Goal: Task Accomplishment & Management: Complete application form

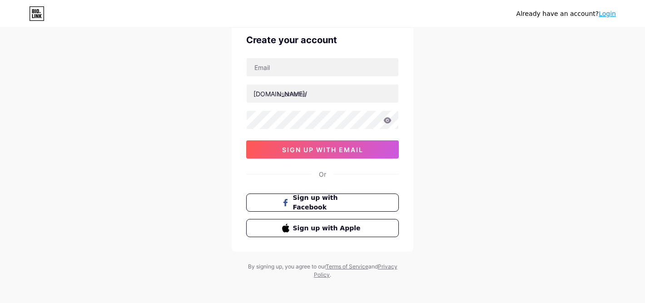
scroll to position [45, 0]
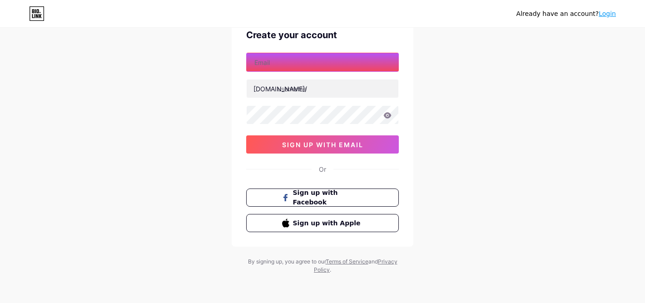
click at [399, 64] on nordpass-icon at bounding box center [399, 63] width 0 height 8
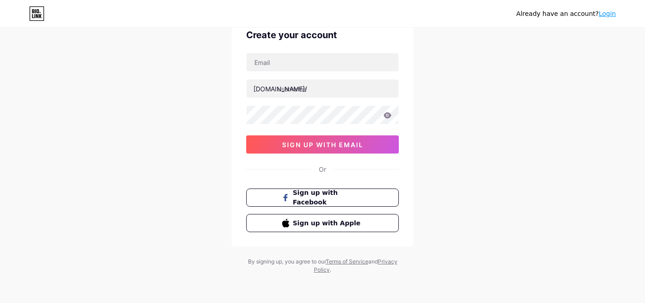
click at [0, 303] on nordpass-autofill-portal at bounding box center [0, 303] width 0 height 0
type input "[EMAIL_ADDRESS][DOMAIN_NAME]"
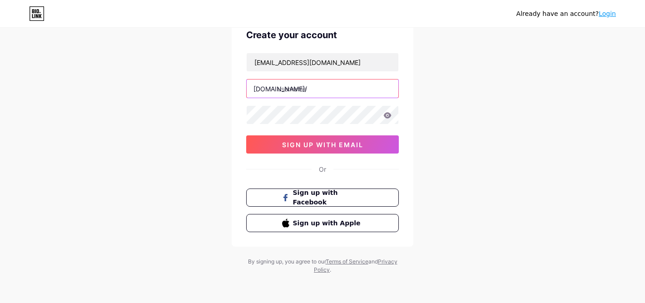
click at [306, 90] on input "text" at bounding box center [323, 89] width 152 height 18
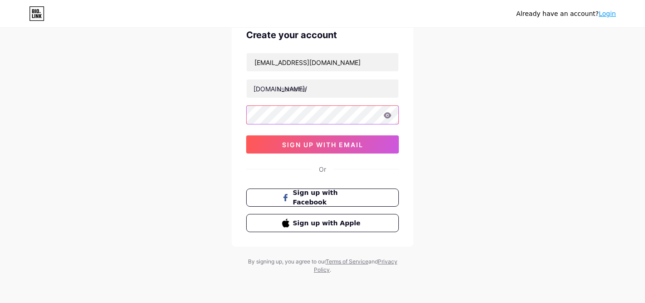
click at [399, 115] on nordpass-icon at bounding box center [399, 115] width 0 height 8
click at [451, 144] on div "Already have an account? Login Create your account [EMAIL_ADDRESS][DOMAIN_NAME]…" at bounding box center [322, 129] width 645 height 348
click at [166, 167] on div "Already have an account? Login Create your account [EMAIL_ADDRESS][DOMAIN_NAME]…" at bounding box center [322, 129] width 645 height 348
click at [185, 150] on div "Already have an account? Login Create your account [EMAIL_ADDRESS][DOMAIN_NAME]…" at bounding box center [322, 129] width 645 height 348
click at [441, 135] on div "Already have an account? Login Create your account [EMAIL_ADDRESS][DOMAIN_NAME]…" at bounding box center [322, 129] width 645 height 348
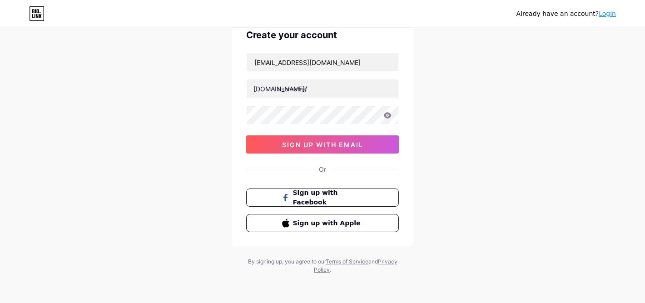
click at [389, 116] on icon at bounding box center [388, 115] width 8 height 6
click at [399, 115] on nordpass-icon at bounding box center [399, 115] width 0 height 8
click at [0, 303] on nordpass-autofill-portal at bounding box center [0, 303] width 0 height 0
click at [0, 303] on nordpass-portal at bounding box center [0, 303] width 0 height 0
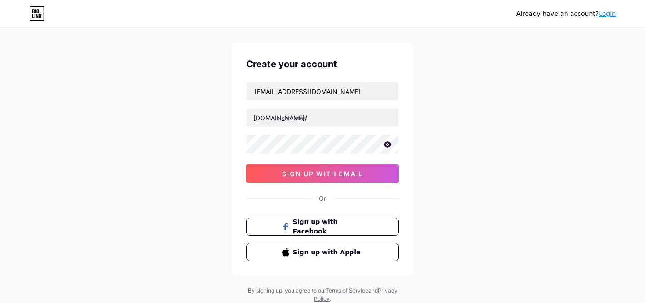
scroll to position [16, 0]
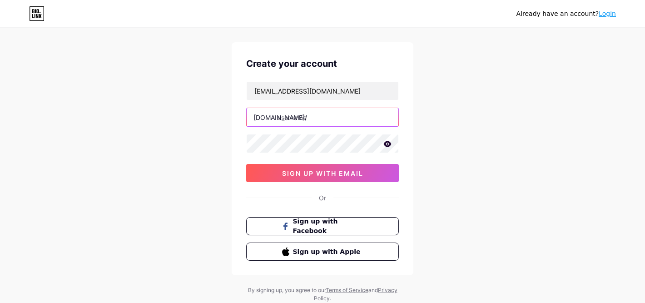
click at [281, 119] on input "text" at bounding box center [323, 117] width 152 height 18
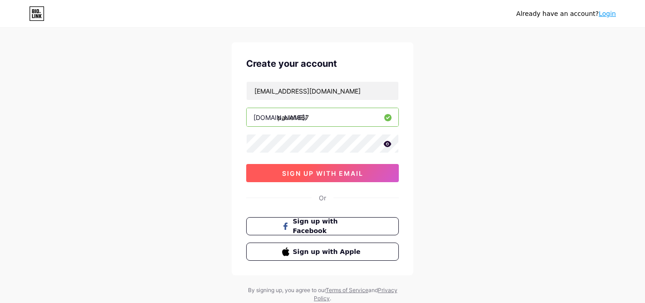
type input "paulo1867"
click at [300, 173] on span "sign up with email" at bounding box center [322, 174] width 81 height 8
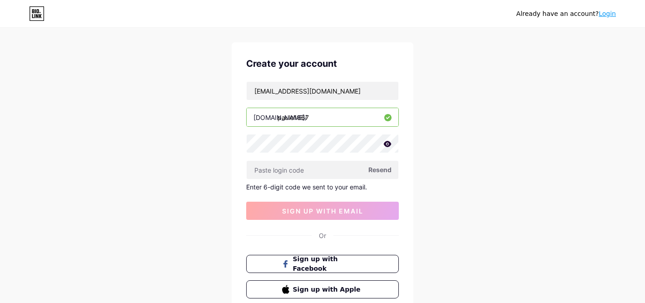
paste input "433001"
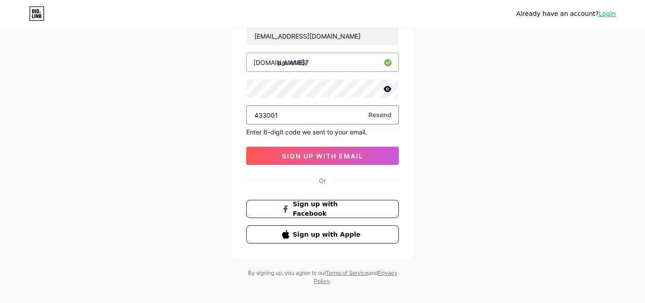
scroll to position [72, 0]
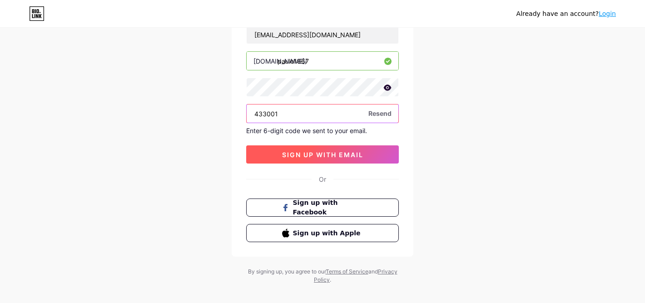
type input "433001"
click at [323, 156] on span "sign up with email" at bounding box center [322, 155] width 81 height 8
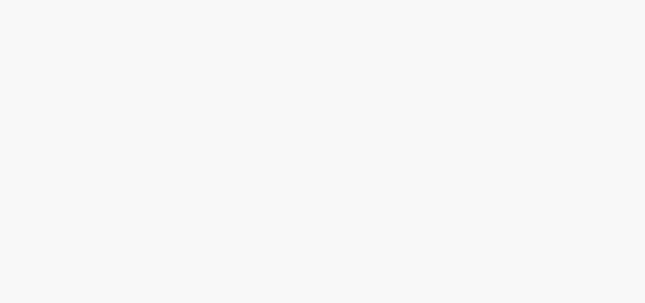
scroll to position [0, 0]
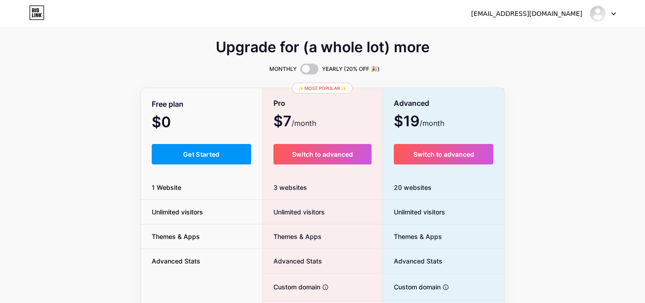
click at [210, 154] on span "Get Started" at bounding box center [201, 154] width 37 height 8
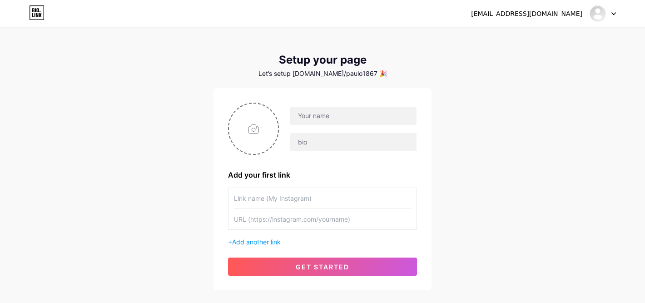
scroll to position [12, 0]
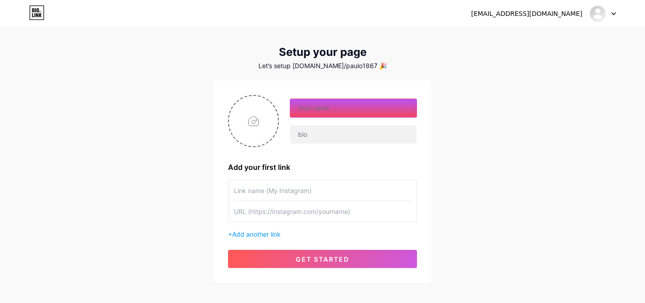
click at [417, 110] on nordpass-icon at bounding box center [417, 108] width 0 height 8
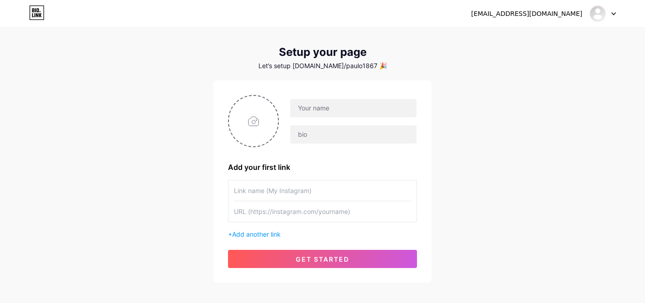
click at [463, 100] on div "[EMAIL_ADDRESS][DOMAIN_NAME] Dashboard Logout Setup your page Let’s setup [DOMA…" at bounding box center [322, 150] width 645 height 324
click at [342, 135] on input "text" at bounding box center [353, 134] width 126 height 18
click at [475, 144] on div "[EMAIL_ADDRESS][DOMAIN_NAME] Dashboard Logout Setup your page Let’s setup [DOMA…" at bounding box center [322, 150] width 645 height 324
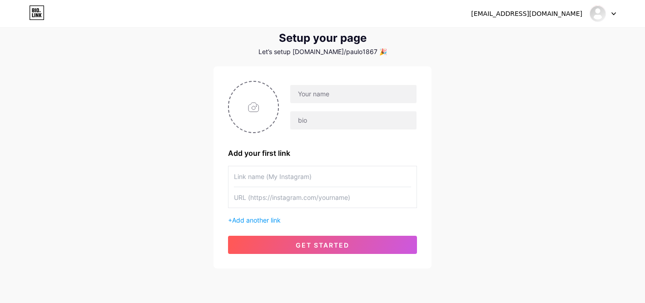
scroll to position [0, 0]
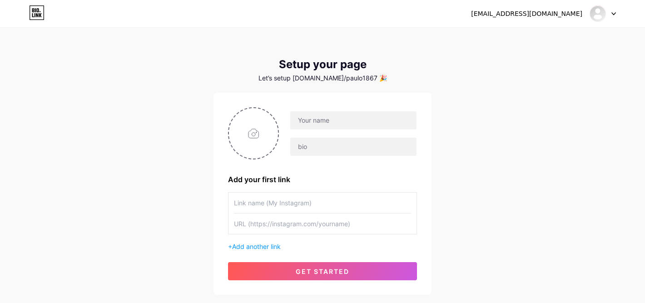
click at [614, 14] on icon at bounding box center [614, 14] width 4 height 2
click at [594, 13] on img at bounding box center [598, 13] width 15 height 15
click at [596, 14] on img at bounding box center [598, 13] width 15 height 15
click at [560, 40] on link "Dashboard" at bounding box center [559, 37] width 113 height 25
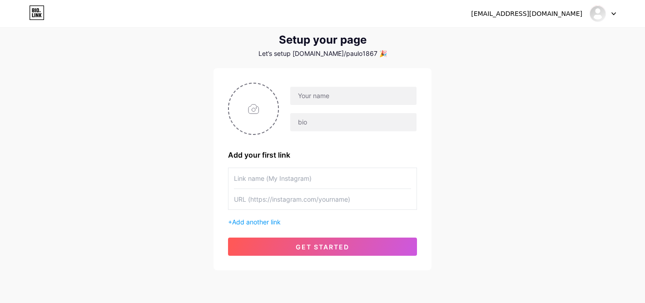
scroll to position [57, 0]
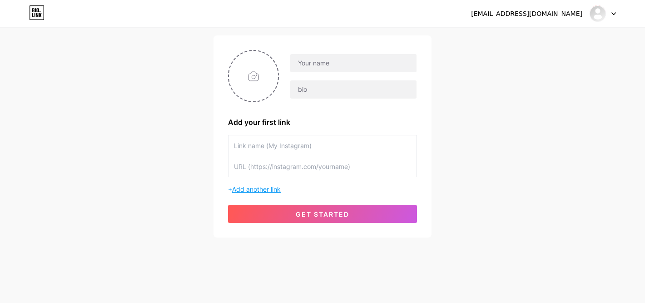
click at [250, 189] on span "Add another link" at bounding box center [256, 189] width 49 height 8
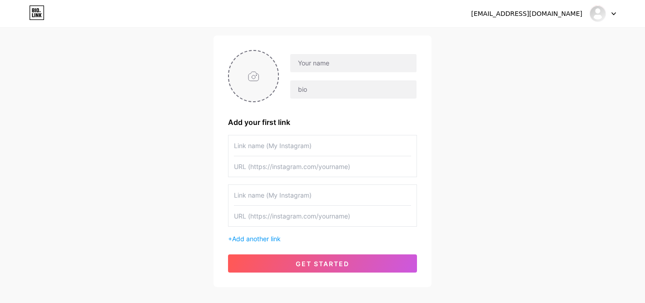
click at [254, 79] on input "file" at bounding box center [253, 76] width 49 height 50
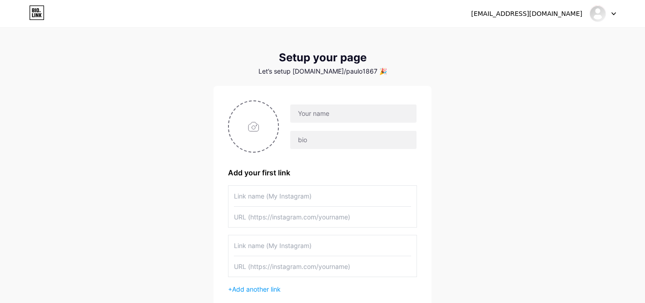
scroll to position [0, 0]
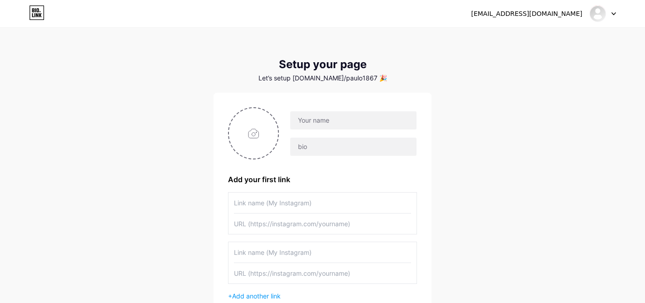
click at [615, 12] on icon at bounding box center [614, 13] width 5 height 3
click at [570, 38] on link "Dashboard" at bounding box center [559, 37] width 113 height 25
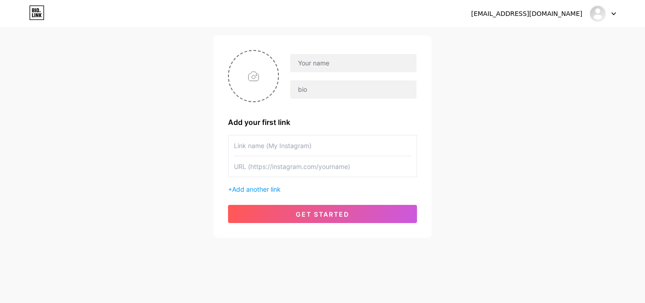
scroll to position [55, 0]
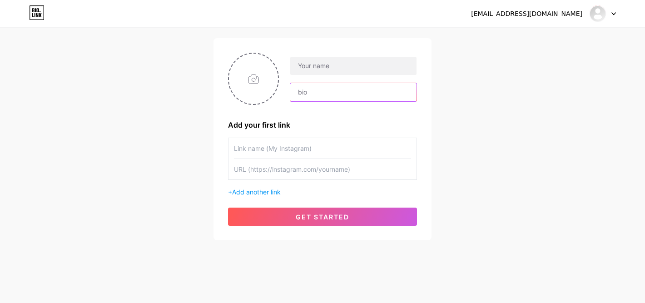
click at [309, 94] on input "text" at bounding box center [353, 92] width 126 height 18
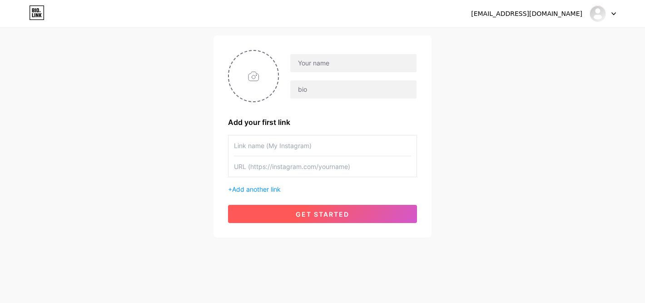
click at [329, 212] on span "get started" at bounding box center [323, 214] width 54 height 8
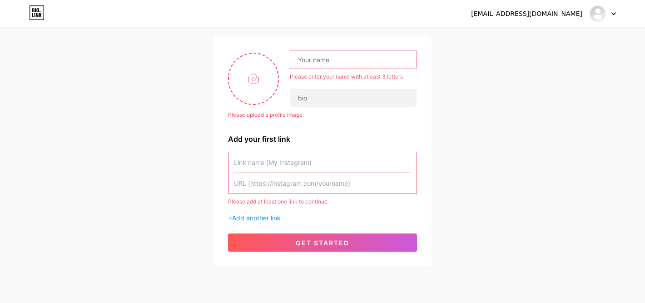
click at [528, 146] on div "[EMAIL_ADDRESS][DOMAIN_NAME] Dashboard Logout Setup your page Let’s setup [DOMA…" at bounding box center [322, 119] width 645 height 353
click at [253, 80] on input "file" at bounding box center [253, 79] width 49 height 50
type input "C:\fakepath\zprojects1.jpg"
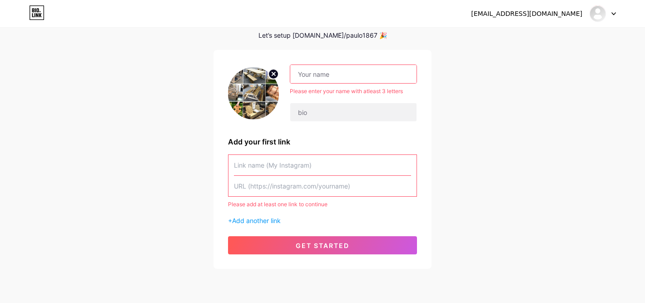
scroll to position [40, 0]
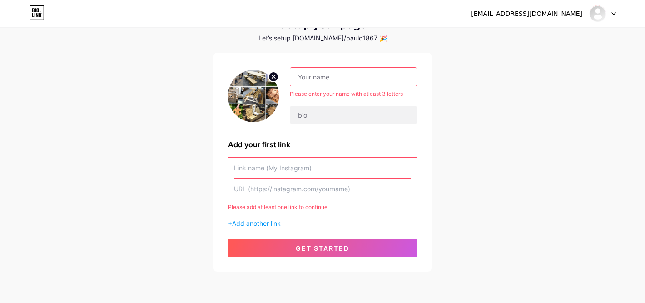
click at [253, 94] on img at bounding box center [253, 96] width 51 height 52
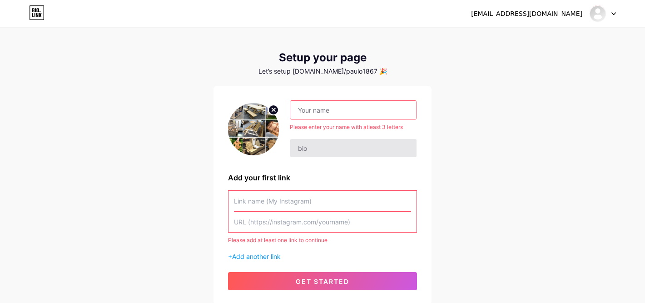
scroll to position [5, 0]
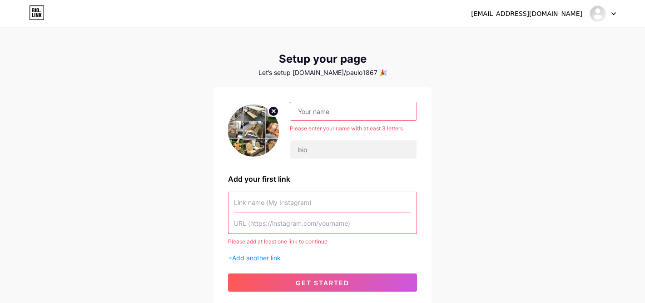
click at [306, 111] on input "text" at bounding box center [353, 111] width 126 height 18
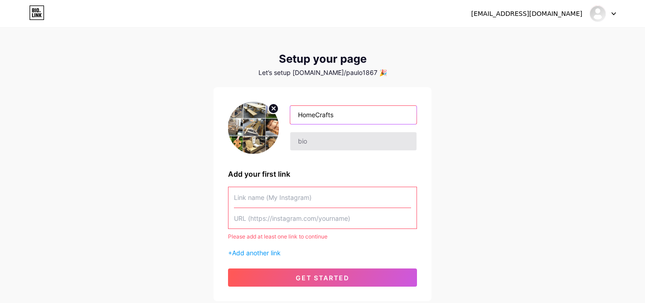
type input "HomeCrafts"
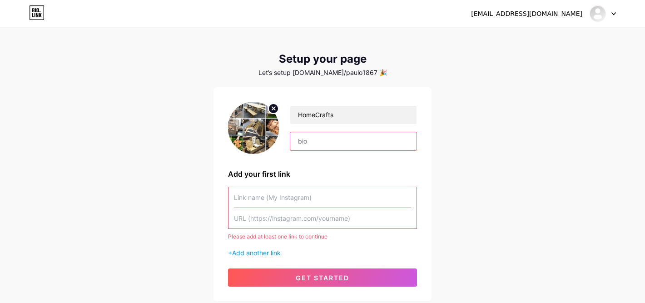
click at [330, 144] on input "text" at bounding box center [353, 141] width 126 height 18
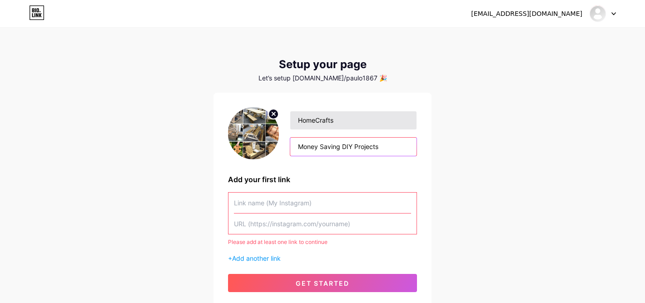
type input "Money Saving DIY Projects"
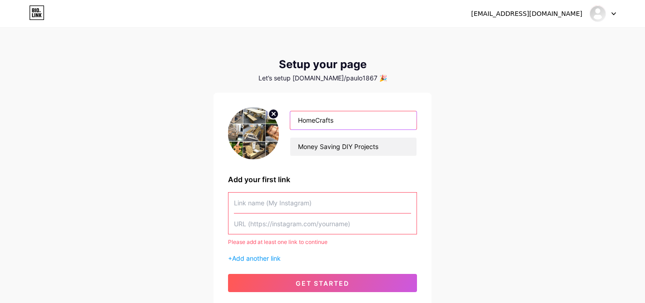
drag, startPoint x: 336, startPoint y: 120, endPoint x: 278, endPoint y: 115, distance: 58.0
click at [278, 115] on div "HomeCrafts Money Saving DIY Projects" at bounding box center [322, 133] width 189 height 52
type input "Measure Twice Cut Once"
click at [461, 147] on div "[EMAIL_ADDRESS][DOMAIN_NAME] Dashboard Logout Setup your page Let’s setup [DOMA…" at bounding box center [322, 168] width 645 height 336
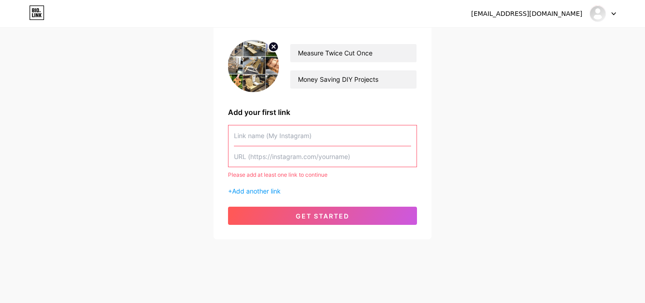
scroll to position [69, 0]
